Goal: Task Accomplishment & Management: Use online tool/utility

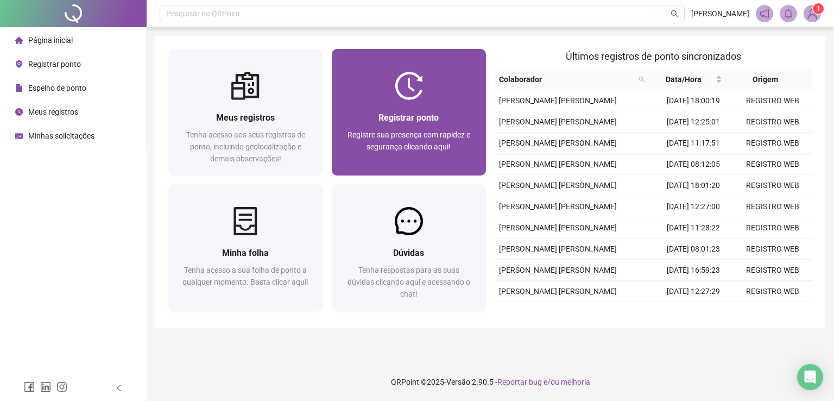
click at [395, 97] on img at bounding box center [409, 86] width 28 height 28
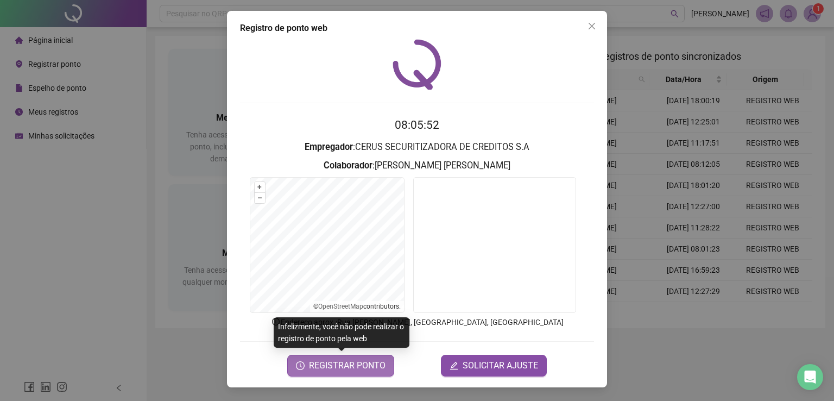
click at [353, 365] on span "REGISTRAR PONTO" at bounding box center [347, 365] width 77 height 13
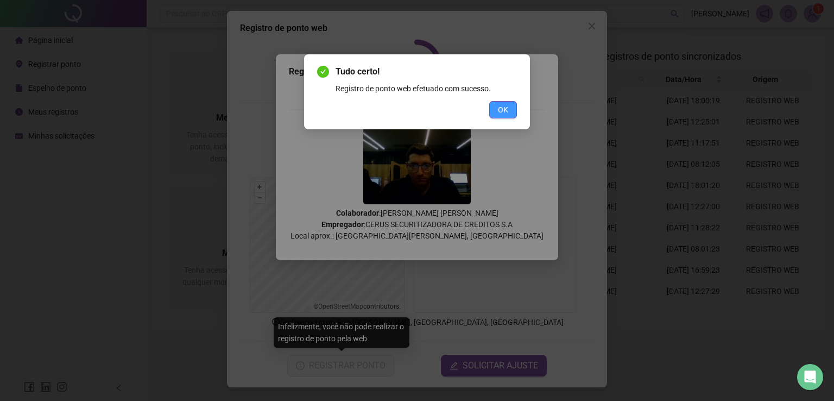
click at [503, 108] on span "OK" at bounding box center [503, 110] width 10 height 12
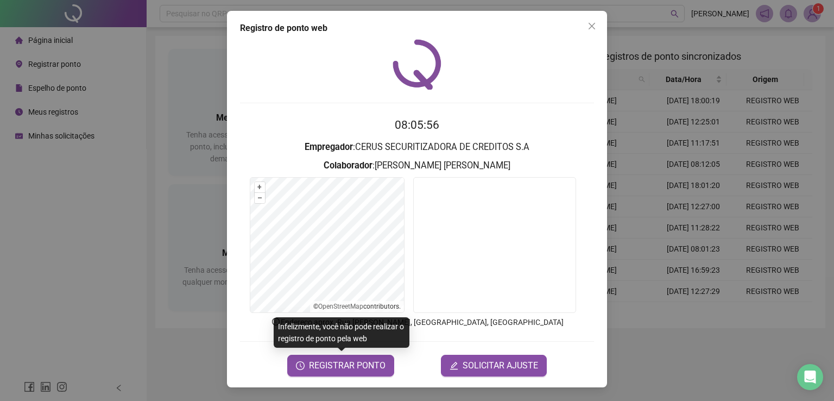
drag, startPoint x: 590, startPoint y: 23, endPoint x: 481, endPoint y: 35, distance: 109.8
click at [590, 22] on icon "close" at bounding box center [592, 26] width 9 height 9
